Goal: Find specific page/section: Find specific page/section

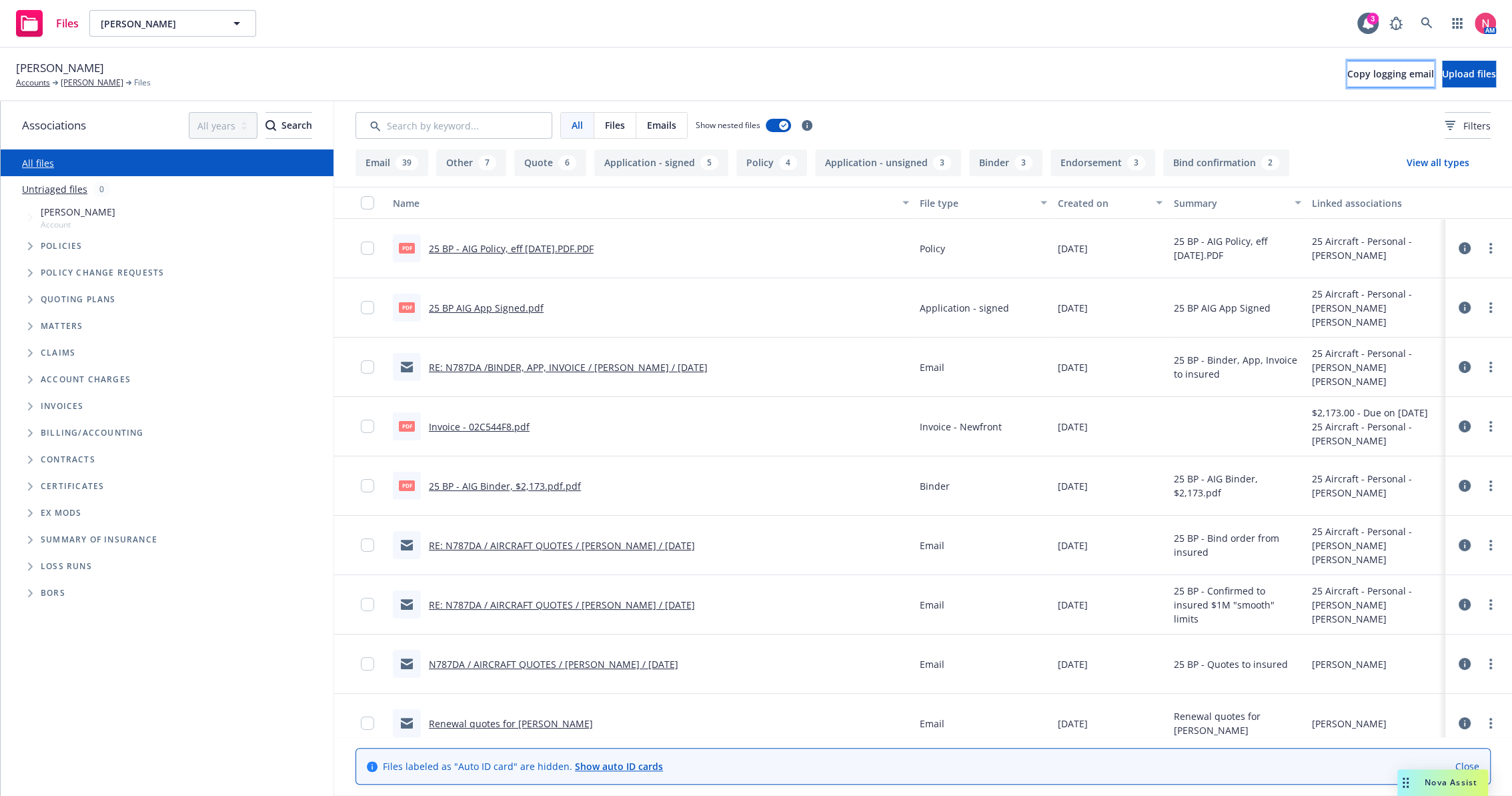
click at [1347, 64] on button "Copy logging email" at bounding box center [1391, 73] width 86 height 27
